Goal: Task Accomplishment & Management: Manage account settings

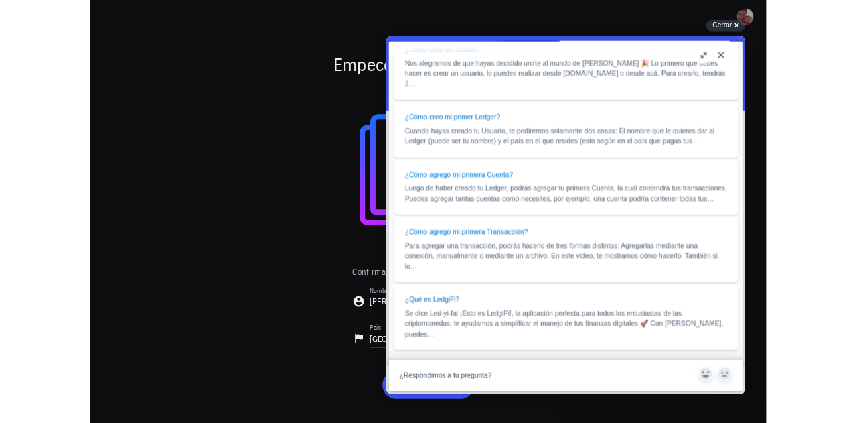
scroll to position [871, 0]
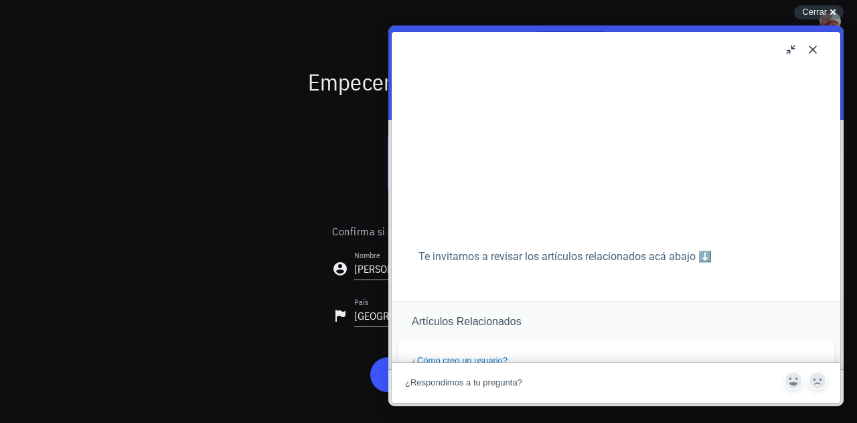
click at [816, 48] on button "Close" at bounding box center [813, 49] width 21 height 21
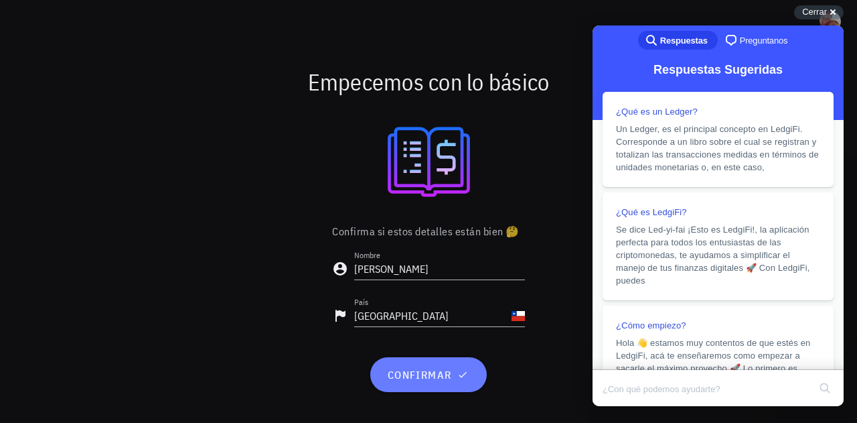
click at [456, 384] on button "confirmar" at bounding box center [428, 374] width 116 height 35
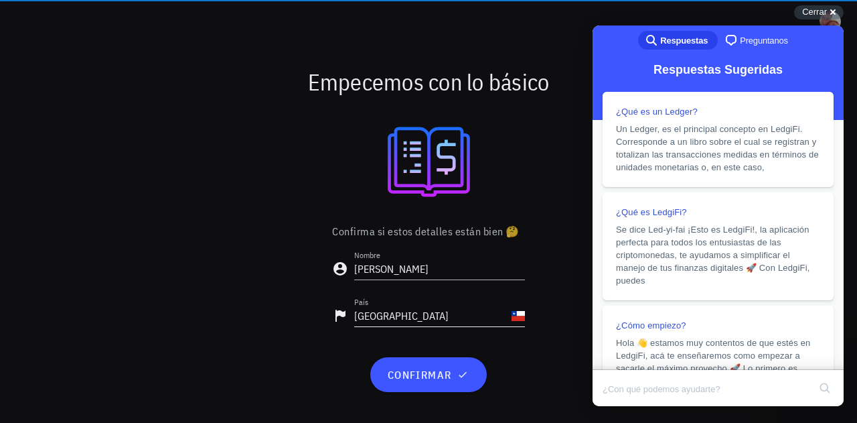
scroll to position [0, 0]
